Goal: Task Accomplishment & Management: Manage account settings

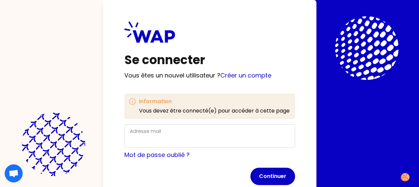
click at [179, 132] on div "Adresse mail" at bounding box center [209, 135] width 159 height 17
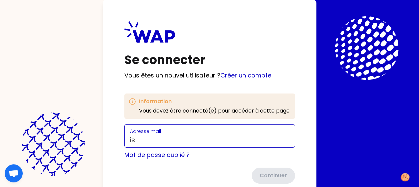
type input "[PERSON_NAME][EMAIL_ADDRESS][PERSON_NAME][DOMAIN_NAME]"
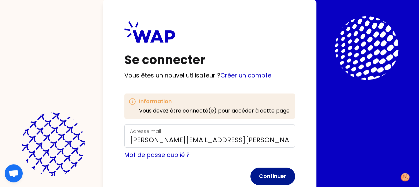
click at [272, 178] on button "Continuer" at bounding box center [272, 175] width 45 height 17
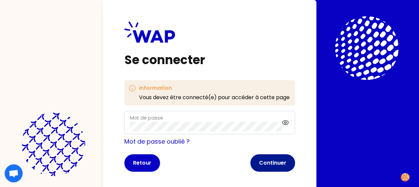
click at [273, 169] on button "Continuer" at bounding box center [272, 162] width 45 height 17
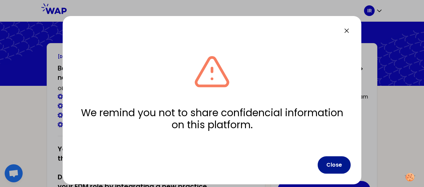
click at [337, 164] on button "Close" at bounding box center [334, 164] width 33 height 17
click at [335, 165] on button "Close" at bounding box center [334, 164] width 33 height 17
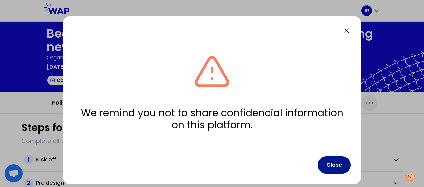
click at [335, 165] on button "Close" at bounding box center [334, 164] width 33 height 17
